Goal: Find specific page/section: Find specific page/section

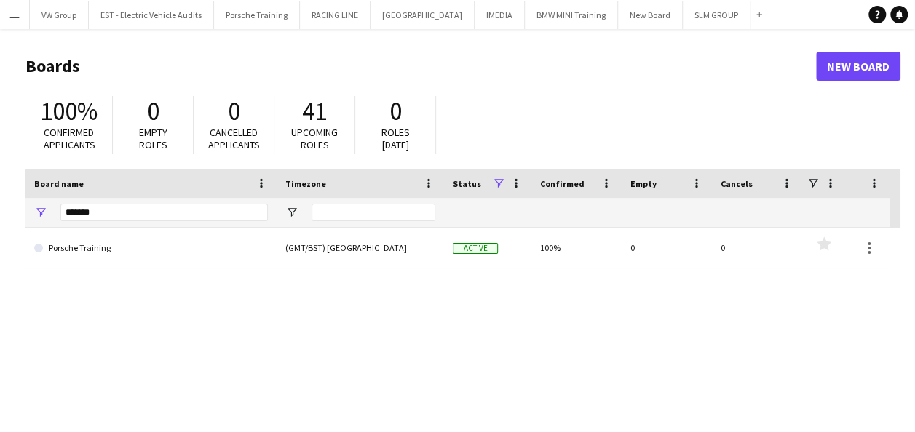
click at [10, 16] on app-icon "Menu" at bounding box center [15, 15] width 12 height 12
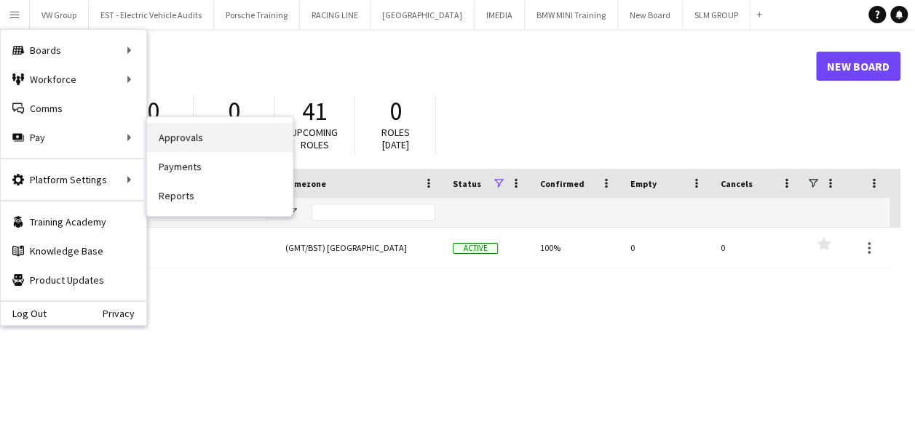
click at [178, 137] on link "Approvals" at bounding box center [220, 137] width 146 height 29
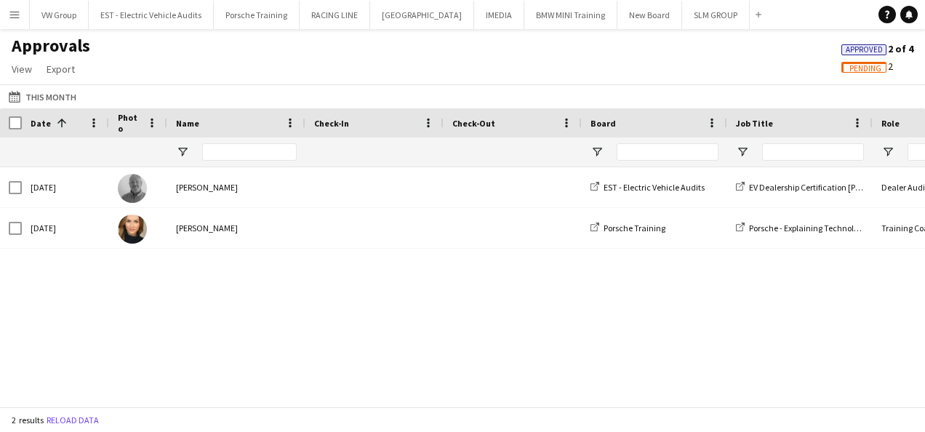
click at [858, 64] on span "Pending" at bounding box center [866, 68] width 32 height 9
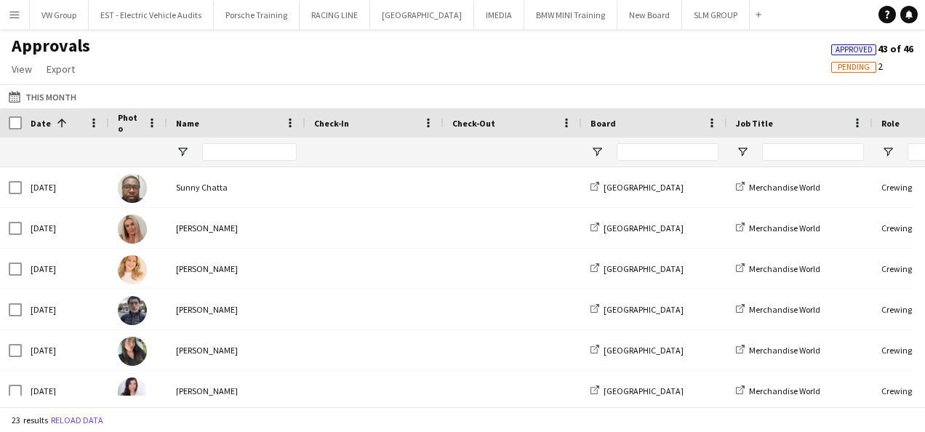
click at [857, 49] on span "Approved" at bounding box center [854, 49] width 37 height 9
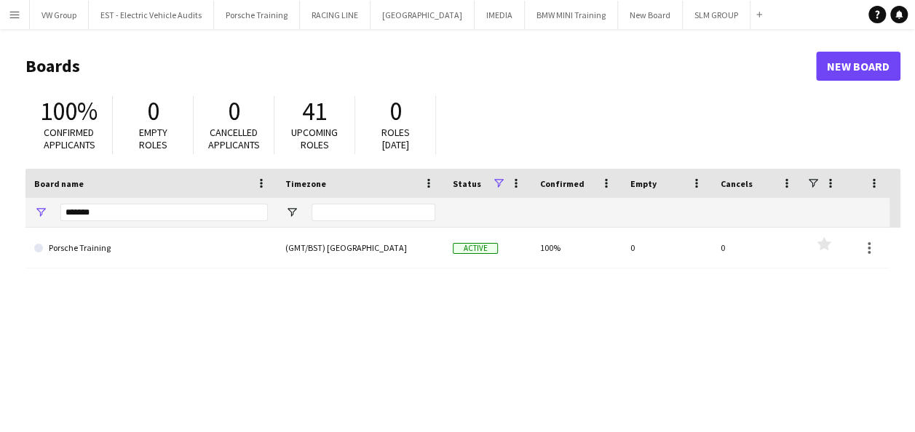
click at [12, 13] on app-icon "Menu" at bounding box center [15, 15] width 12 height 12
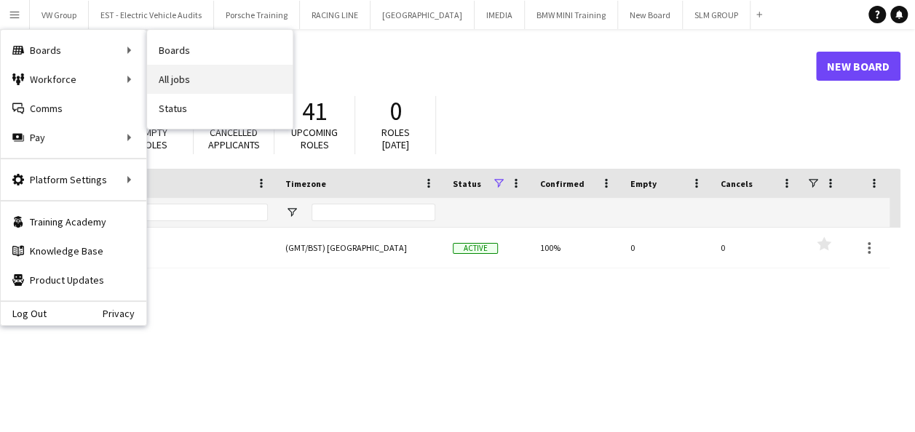
click at [170, 77] on link "All jobs" at bounding box center [220, 79] width 146 height 29
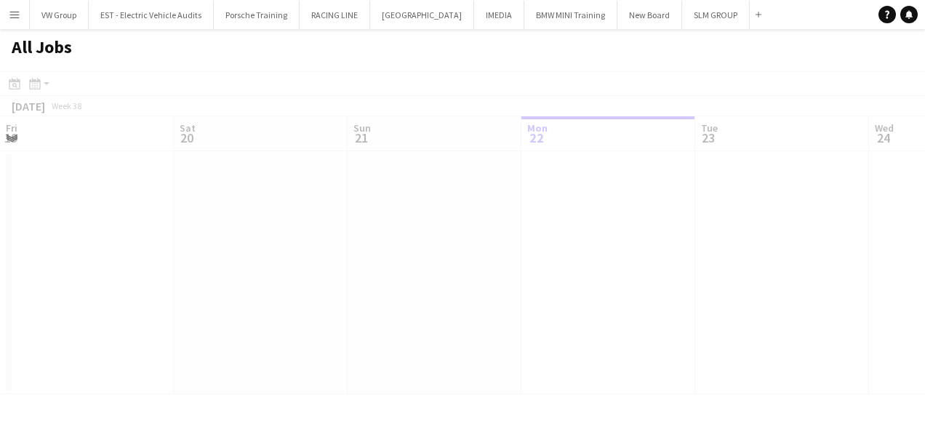
scroll to position [0, 348]
